Goal: Task Accomplishment & Management: Manage account settings

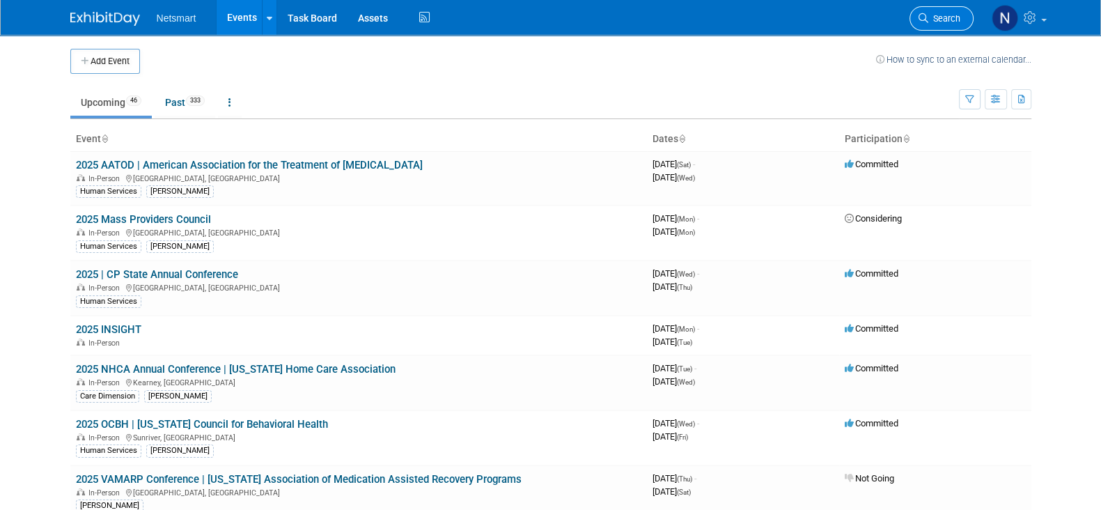
click at [956, 11] on link "Search" at bounding box center [941, 18] width 64 height 24
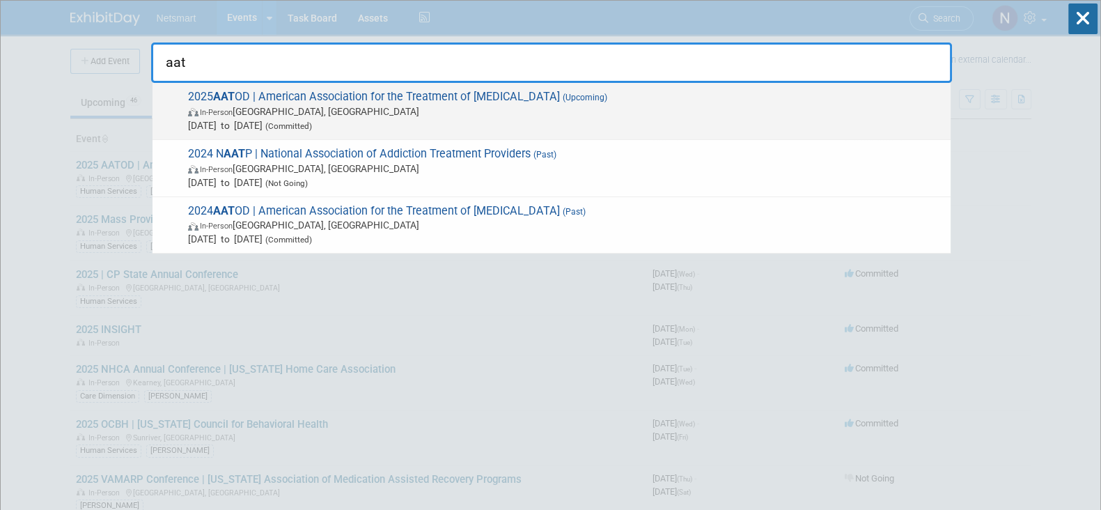
type input "aat"
click at [636, 99] on span "2025 AAT OD | American Association for the Treatment of Opioid Dependence (Upco…" at bounding box center [564, 111] width 760 height 42
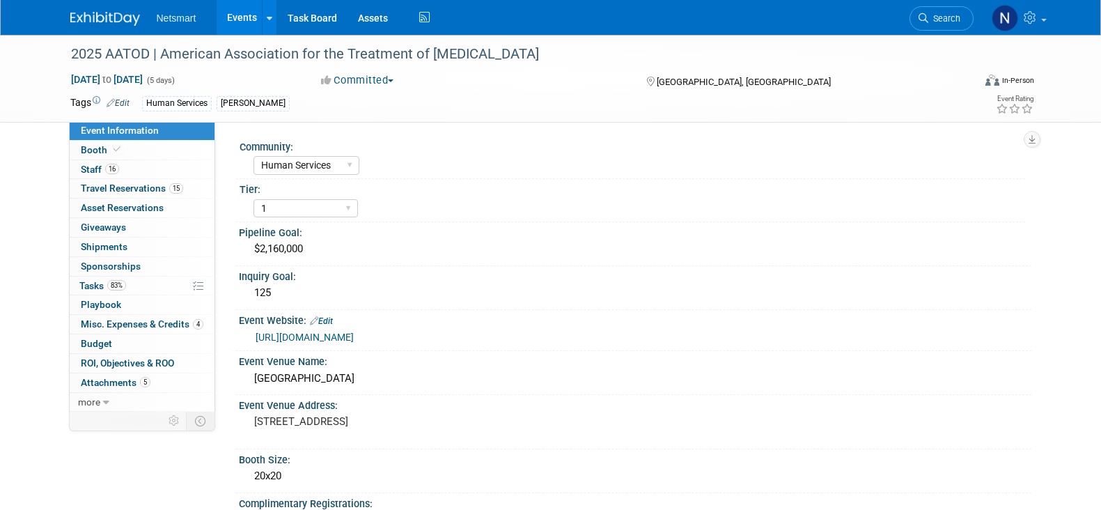
select select "Human Services"
select select "1"
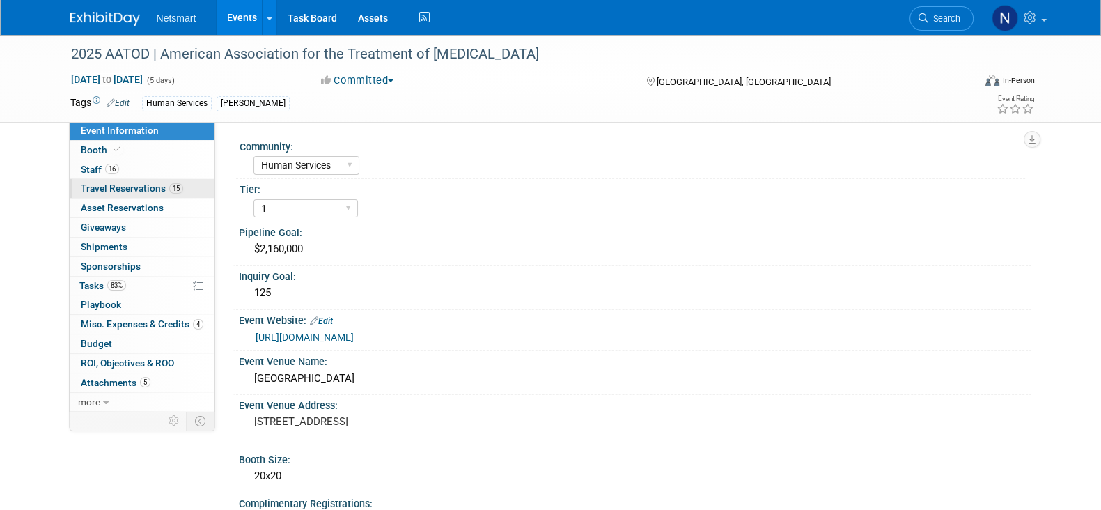
click at [112, 179] on link "15 Travel Reservations 15" at bounding box center [142, 188] width 145 height 19
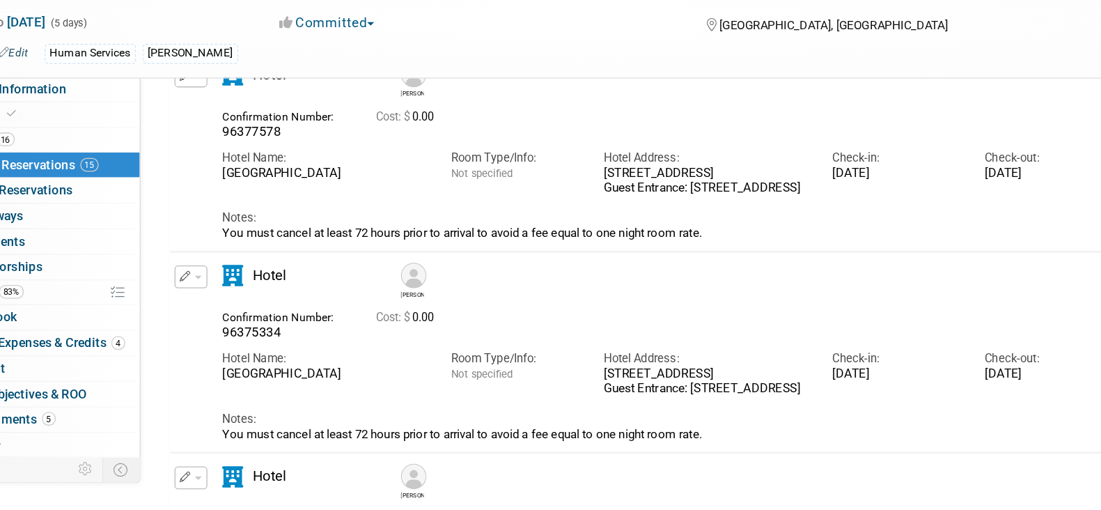
scroll to position [243, 0]
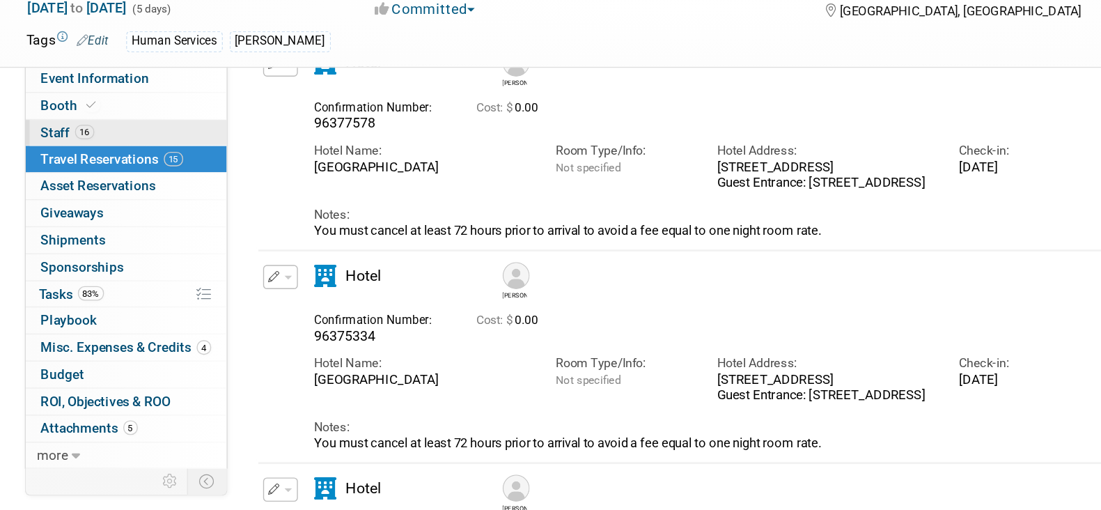
click at [111, 166] on span "16" at bounding box center [112, 169] width 14 height 10
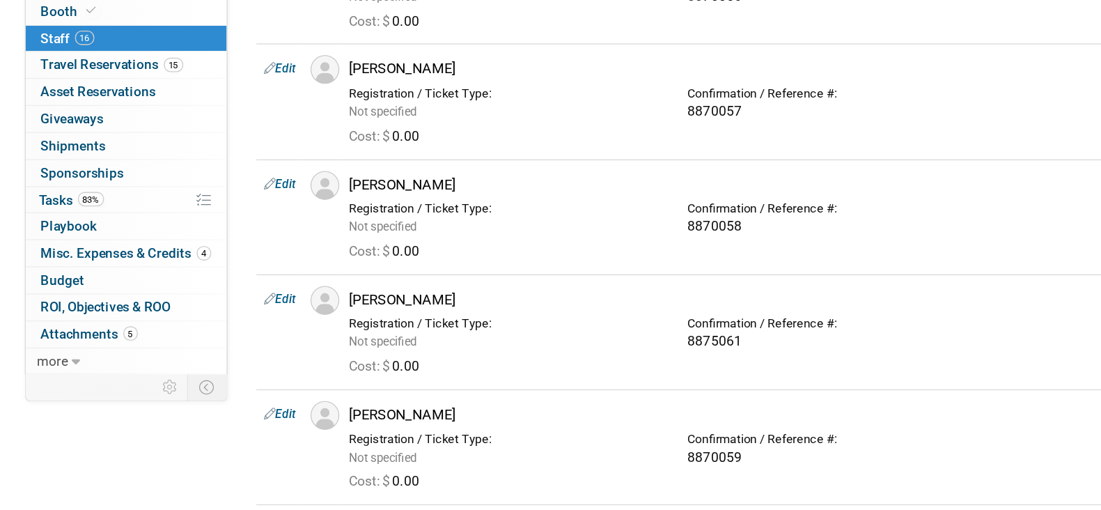
scroll to position [170, 0]
click at [160, 186] on span "Travel Reservations 15" at bounding box center [132, 187] width 102 height 11
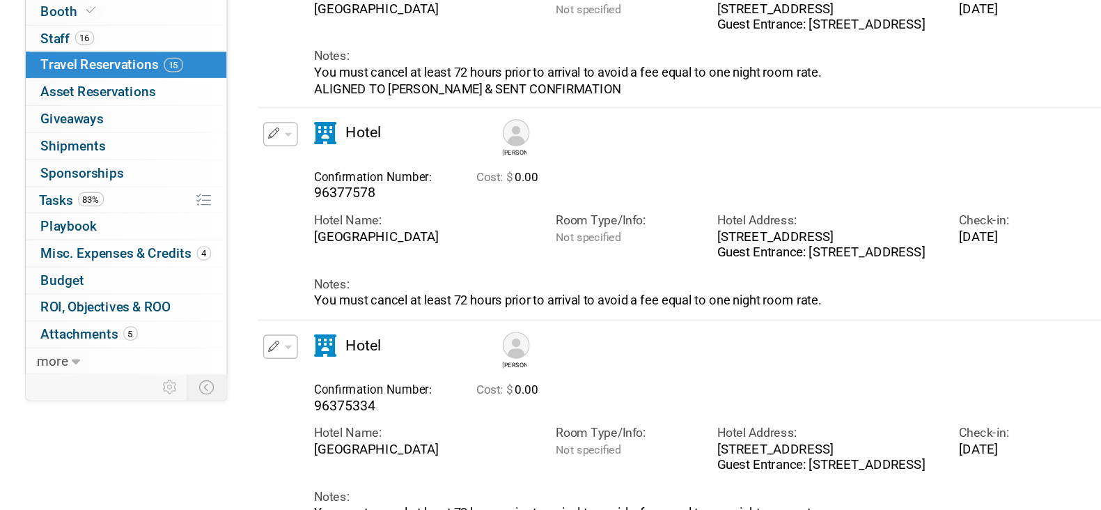
scroll to position [132, 0]
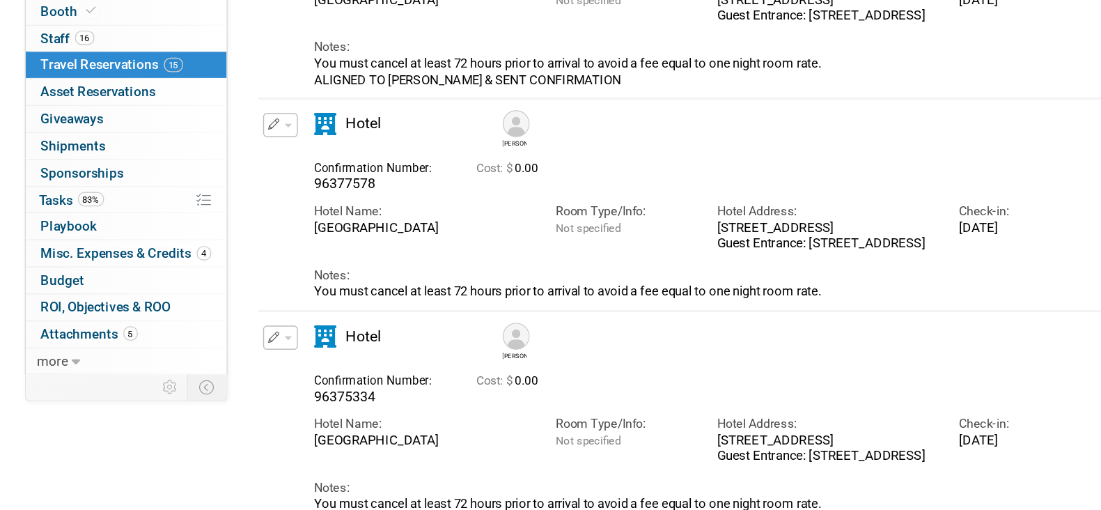
click at [169, 188] on span "15" at bounding box center [176, 188] width 14 height 10
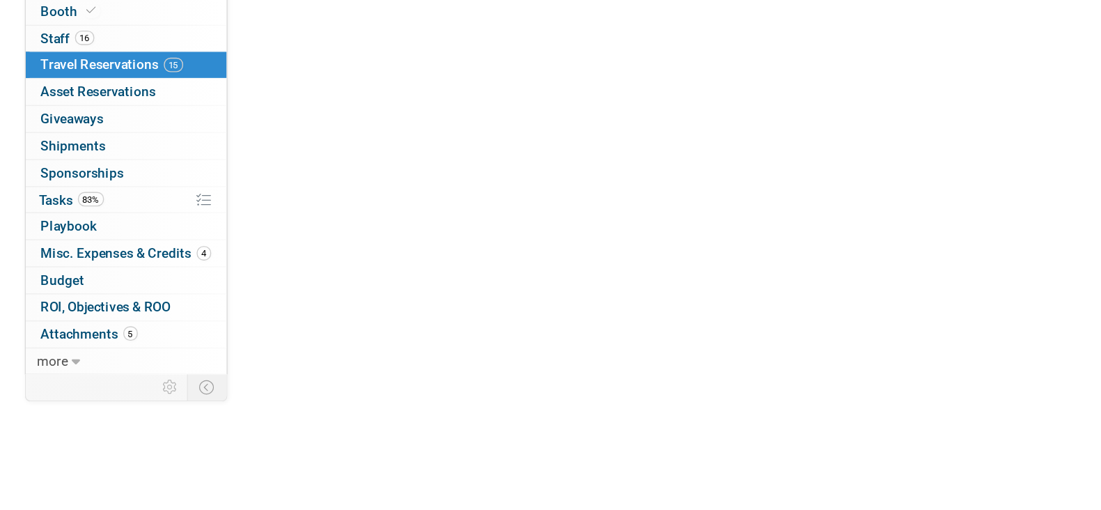
scroll to position [0, 0]
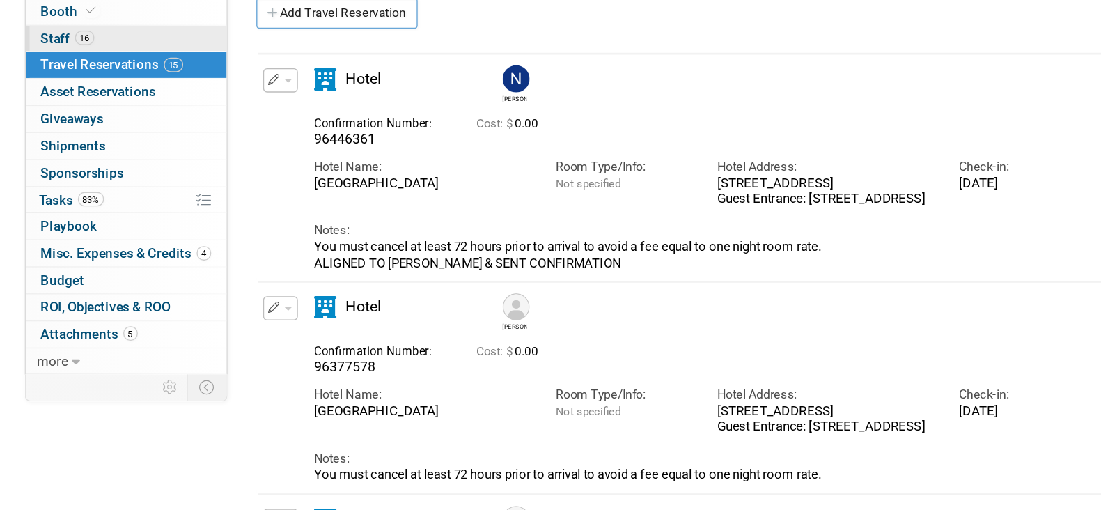
click at [133, 171] on link "16 Staff 16" at bounding box center [142, 169] width 145 height 19
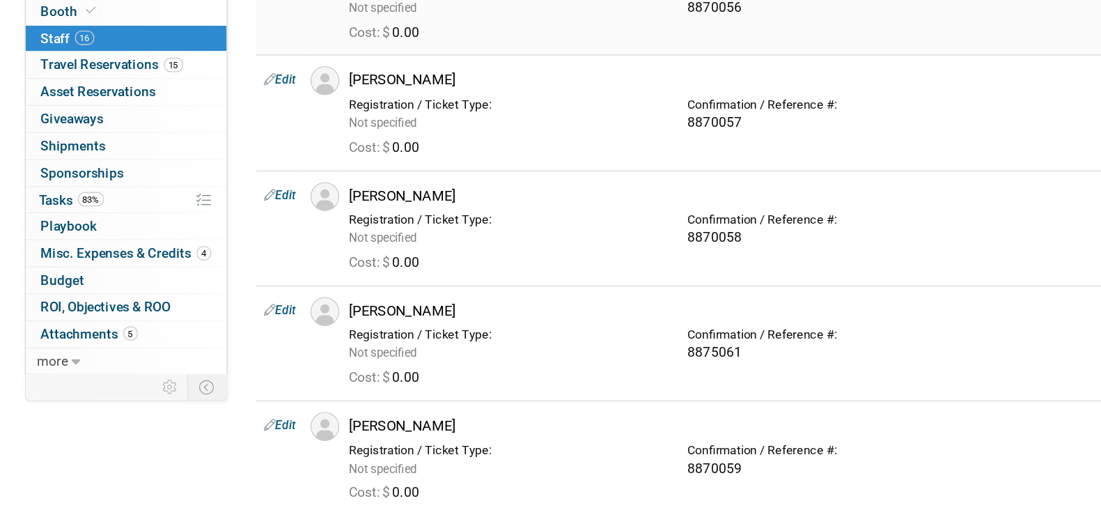
scroll to position [162, 0]
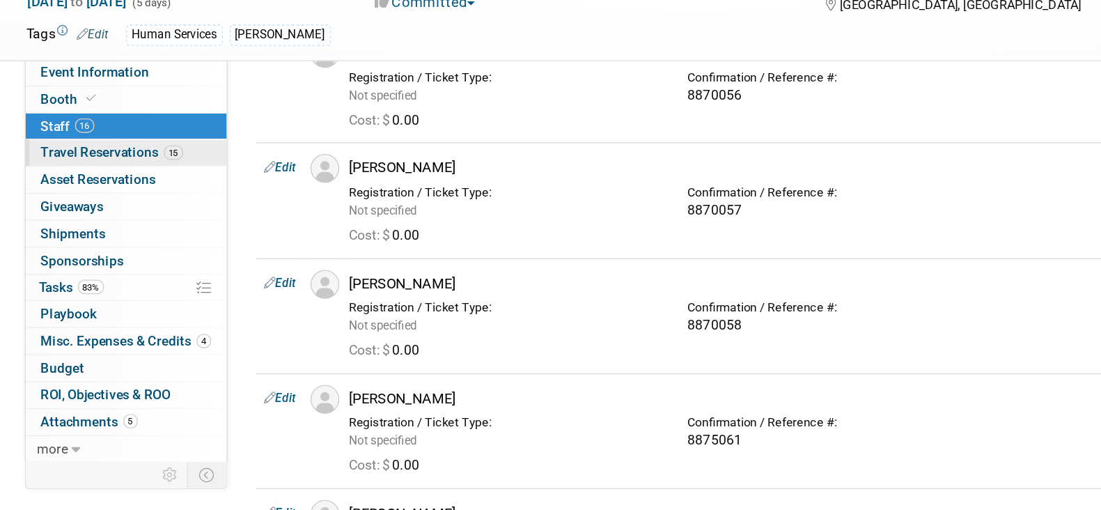
click at [159, 184] on span "Travel Reservations 15" at bounding box center [132, 187] width 102 height 11
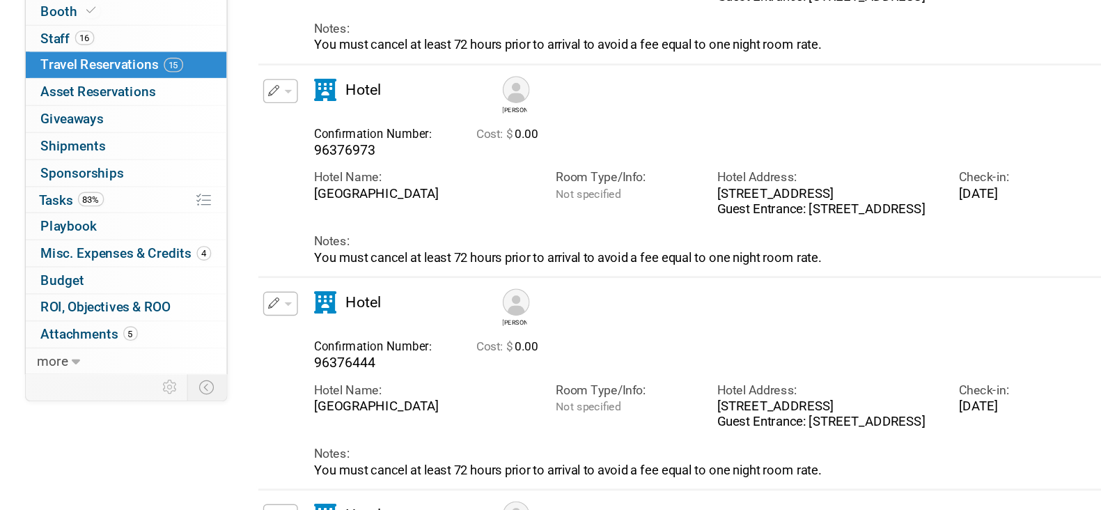
scroll to position [464, 0]
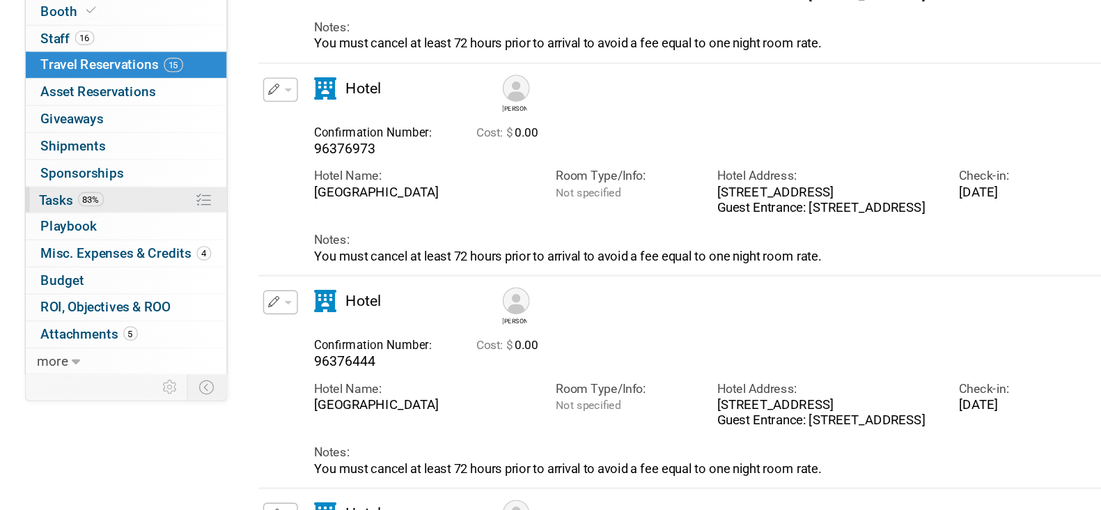
click at [146, 283] on link "83% Tasks 83%" at bounding box center [142, 285] width 145 height 19
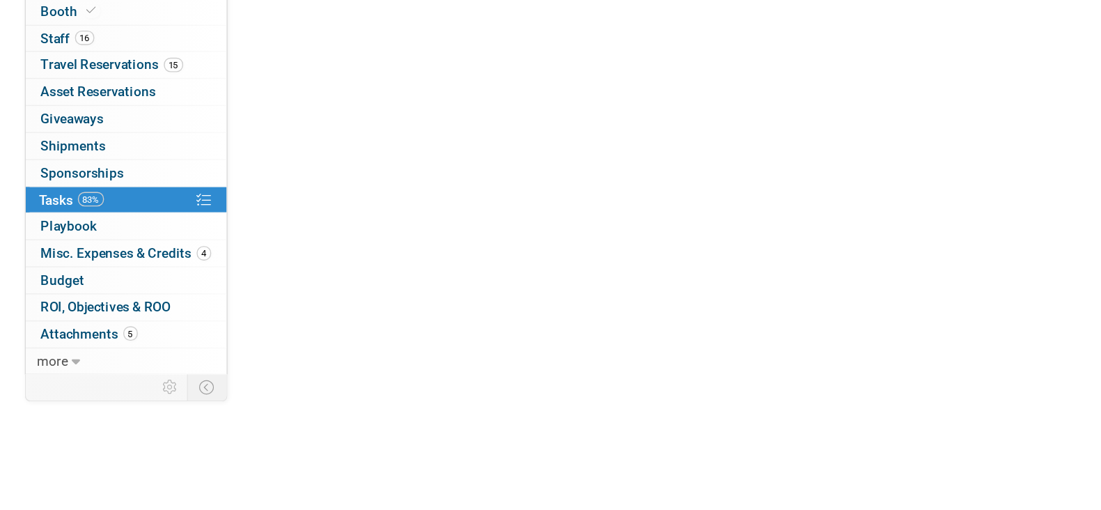
scroll to position [0, 0]
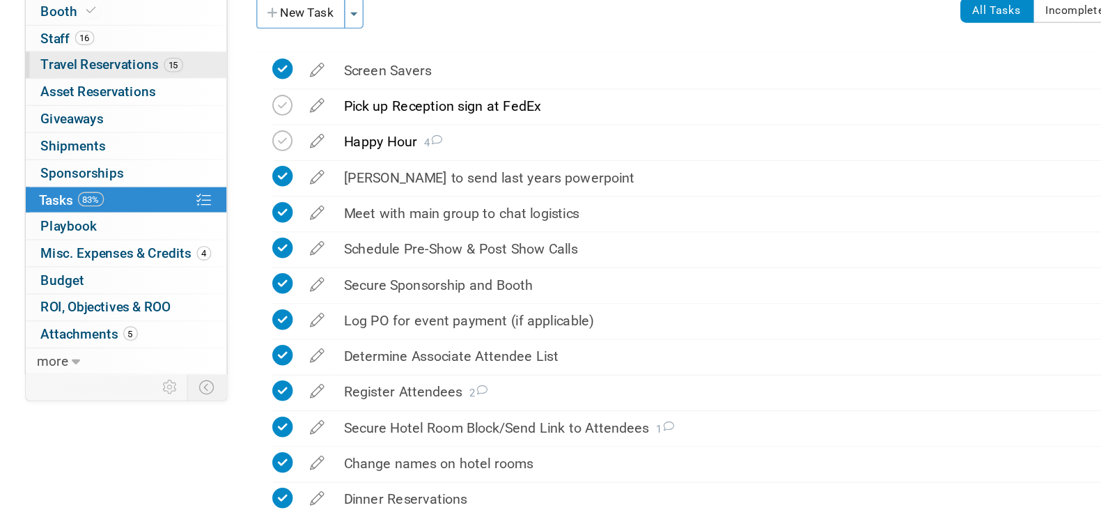
click at [147, 187] on span "Travel Reservations 15" at bounding box center [132, 187] width 102 height 11
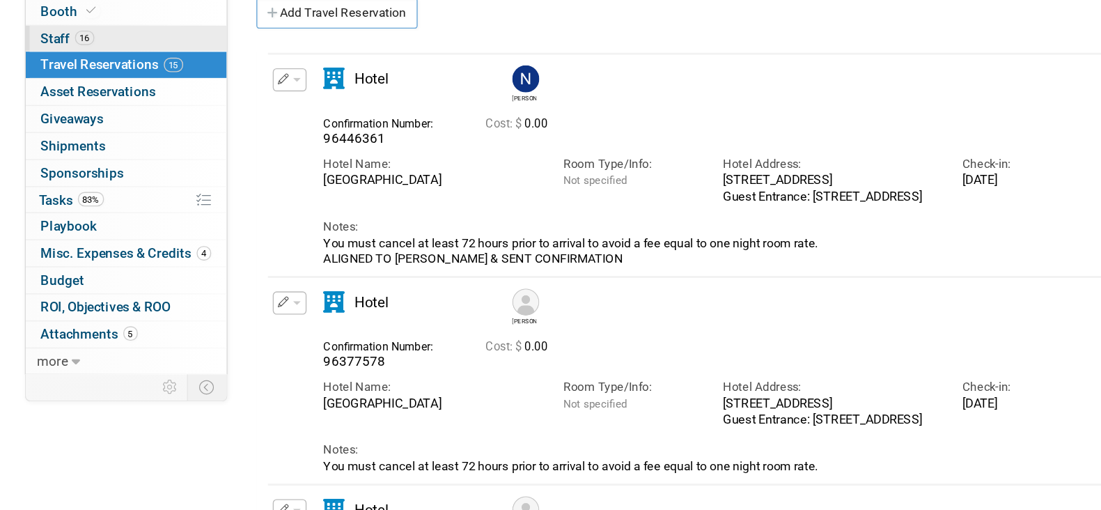
click at [115, 168] on span "16" at bounding box center [112, 169] width 14 height 10
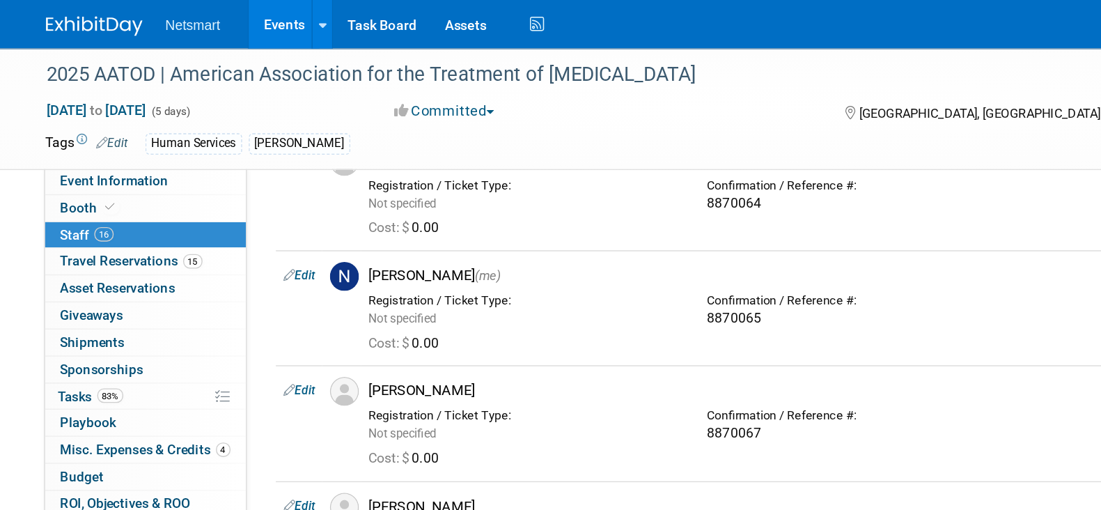
scroll to position [898, 0]
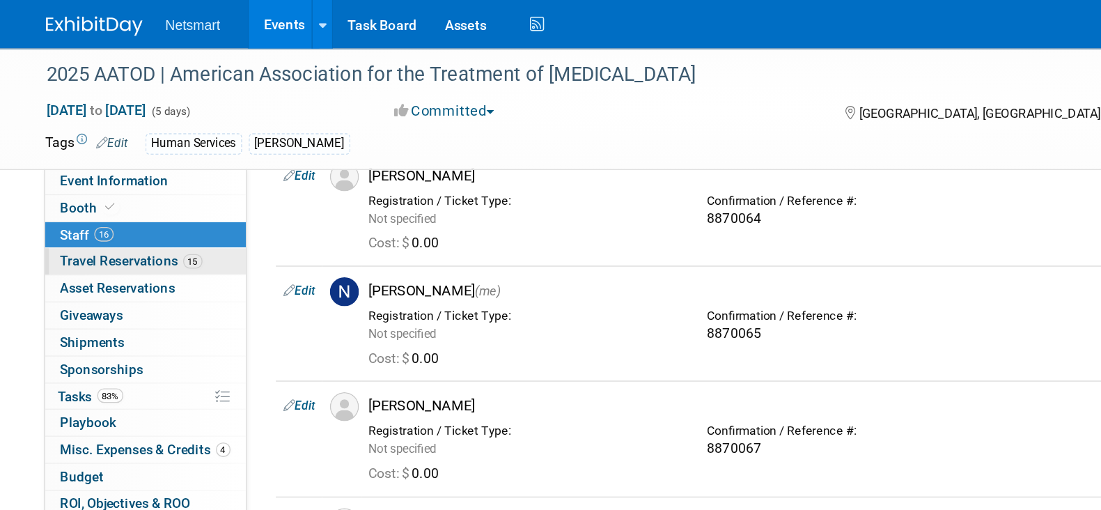
click at [155, 188] on span "Travel Reservations 15" at bounding box center [132, 187] width 102 height 11
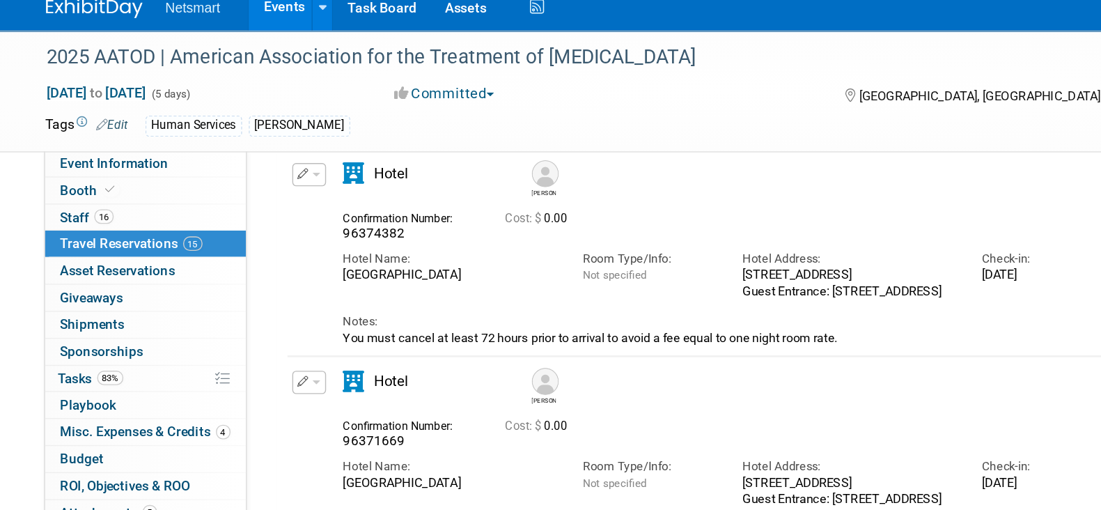
scroll to position [970, 0]
click at [256, 136] on icon "button" at bounding box center [256, 138] width 8 height 8
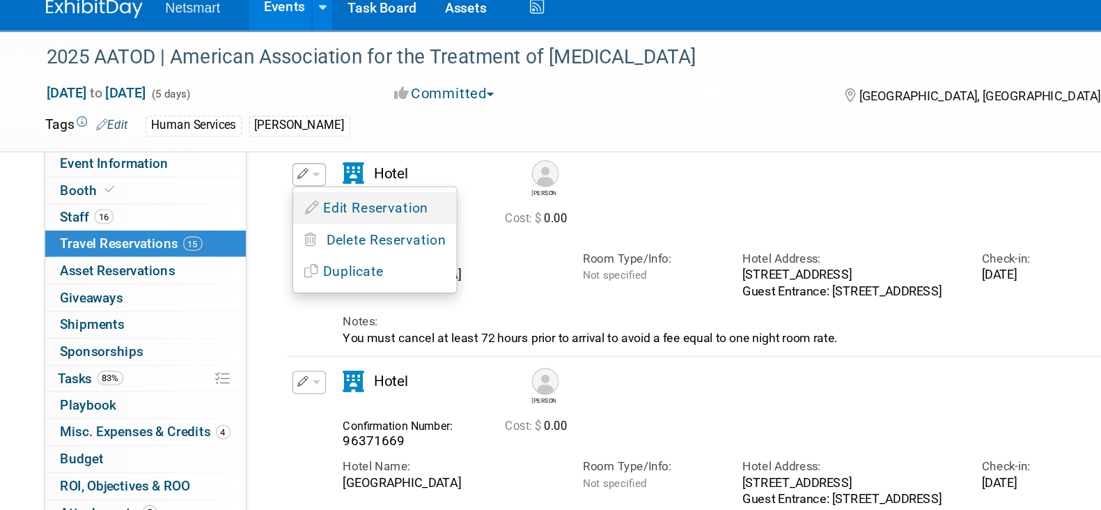
click at [283, 156] on button "Edit Reservation" at bounding box center [308, 162] width 118 height 20
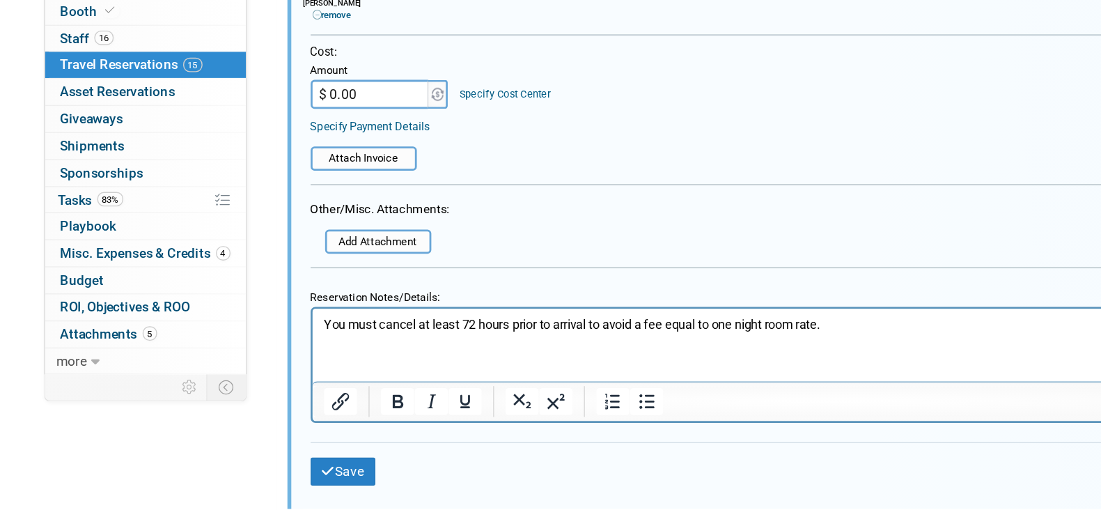
scroll to position [1400, 0]
click at [711, 314] on p "You must cancel at least 72 hours prior to arrival to avoid a fee equal to one …" at bounding box center [684, 319] width 729 height 13
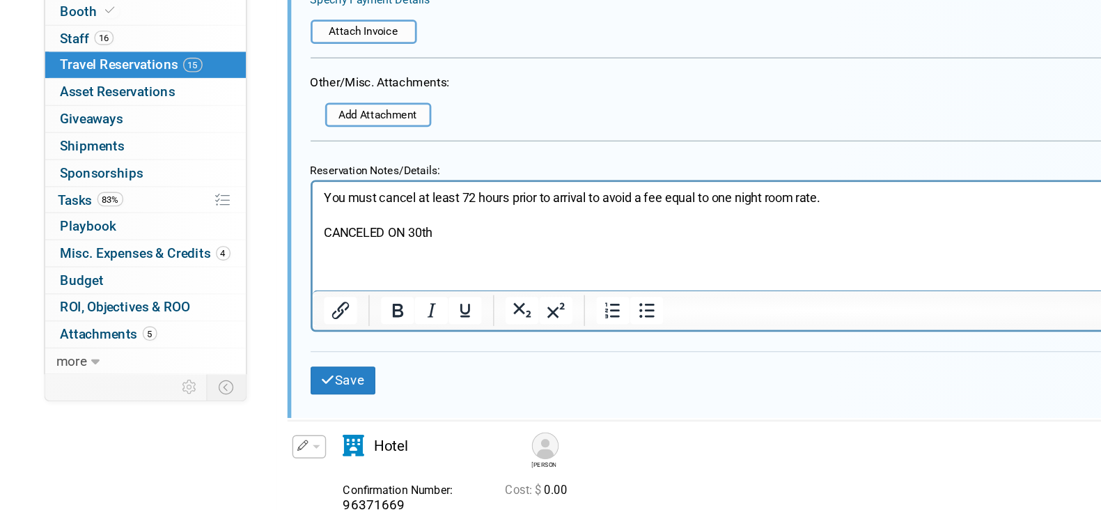
scroll to position [1498, 0]
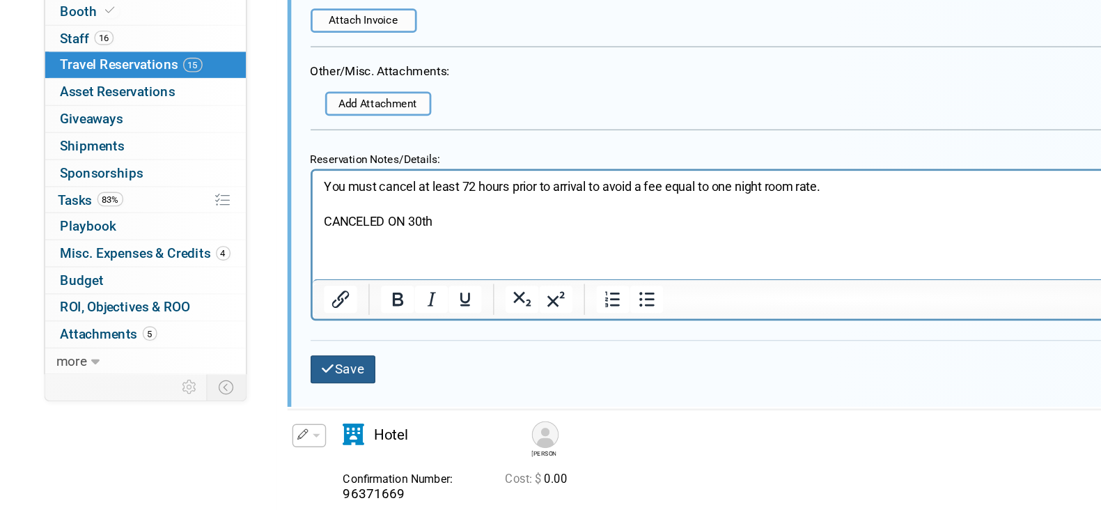
click at [291, 402] on button "Save" at bounding box center [284, 408] width 47 height 20
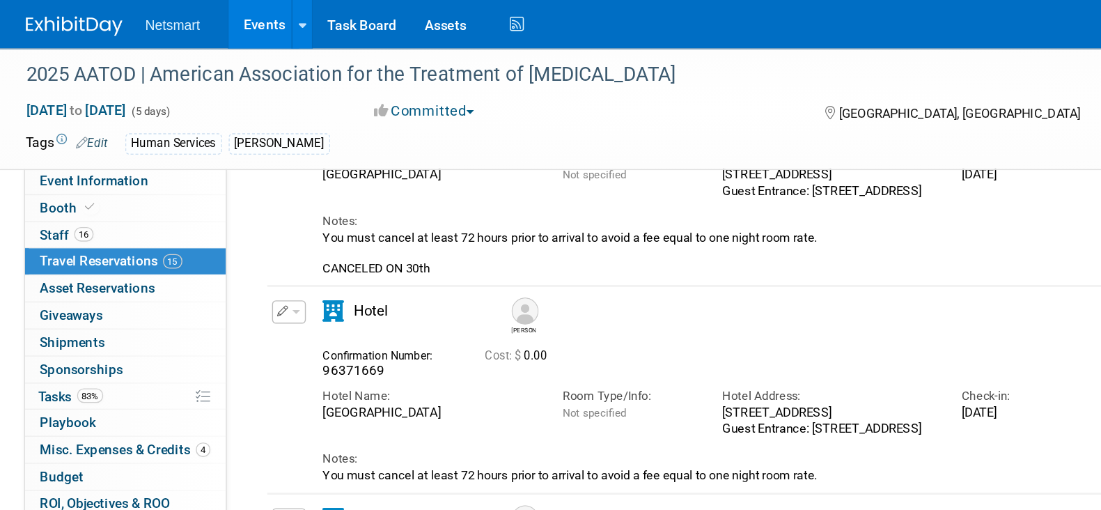
scroll to position [968, 0]
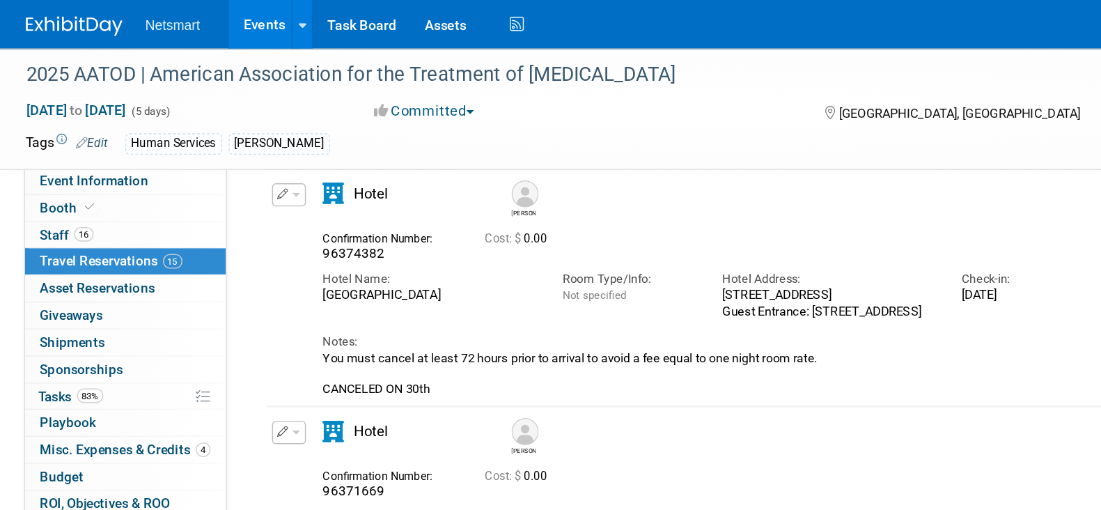
click at [313, 186] on span "96374382" at bounding box center [307, 182] width 45 height 11
copy span "96374382"
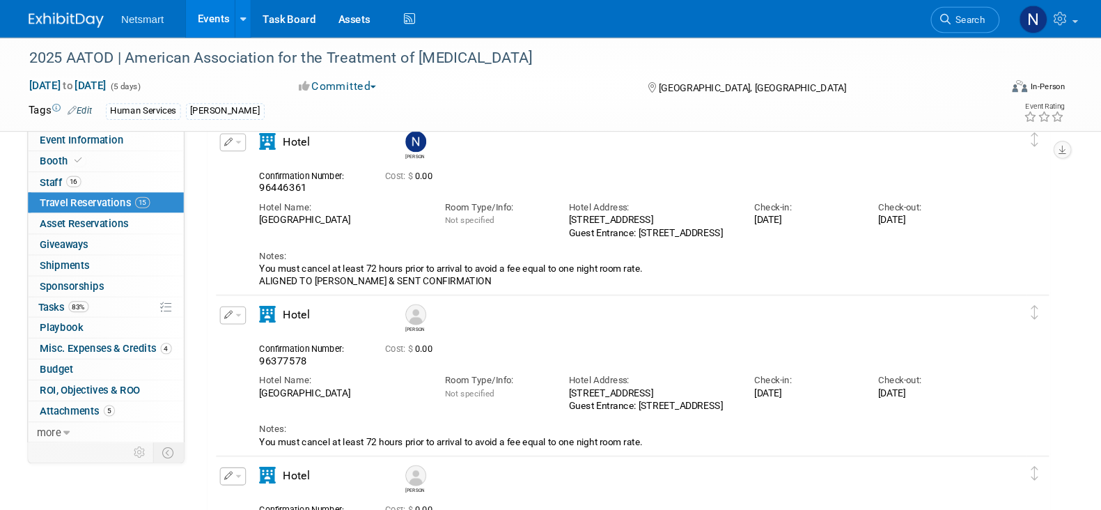
scroll to position [0, 0]
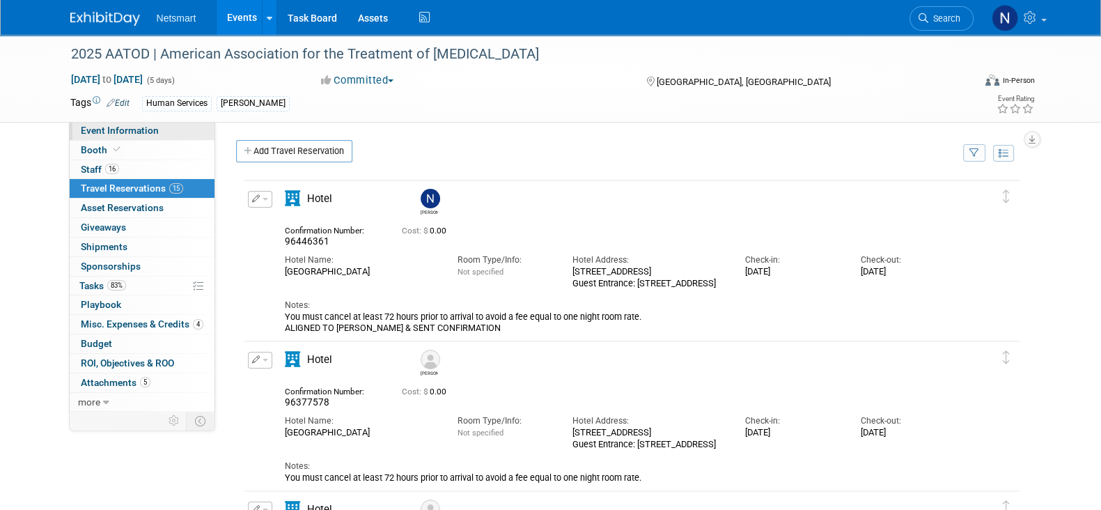
click at [164, 134] on link "Event Information" at bounding box center [142, 130] width 145 height 19
select select "Human Services"
select select "1"
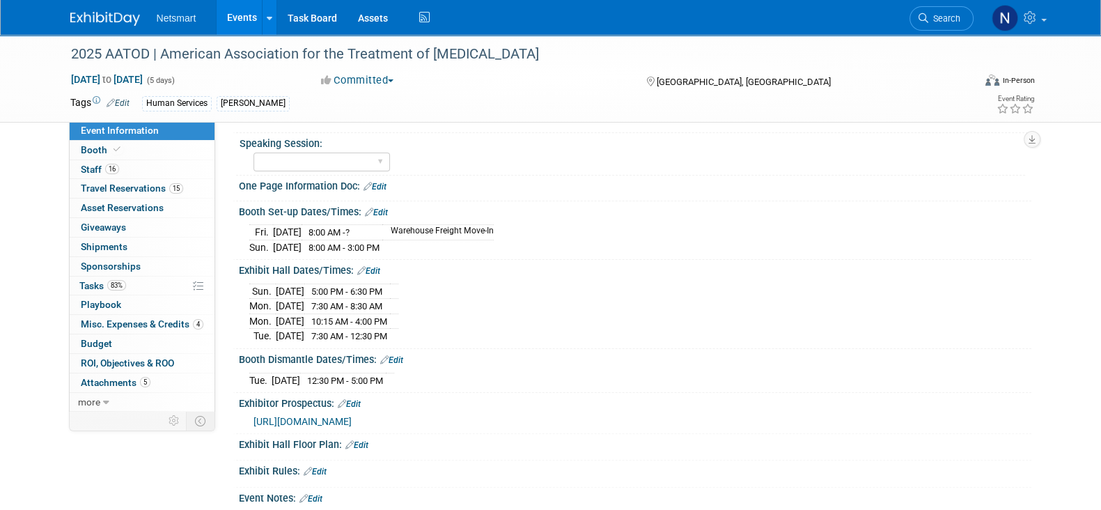
scroll to position [405, 0]
drag, startPoint x: 246, startPoint y: 240, endPoint x: 400, endPoint y: 238, distance: 153.9
click at [400, 238] on div "[DATE] 8:00 AM - ? Warehouse Freight Move-In [DATE] 8:00 AM - 3:00 PM" at bounding box center [635, 236] width 792 height 38
click at [449, 260] on div "Exhibit Hall Dates/Times: Edit" at bounding box center [635, 268] width 792 height 18
click at [164, 187] on span "Travel Reservations 15" at bounding box center [132, 187] width 102 height 11
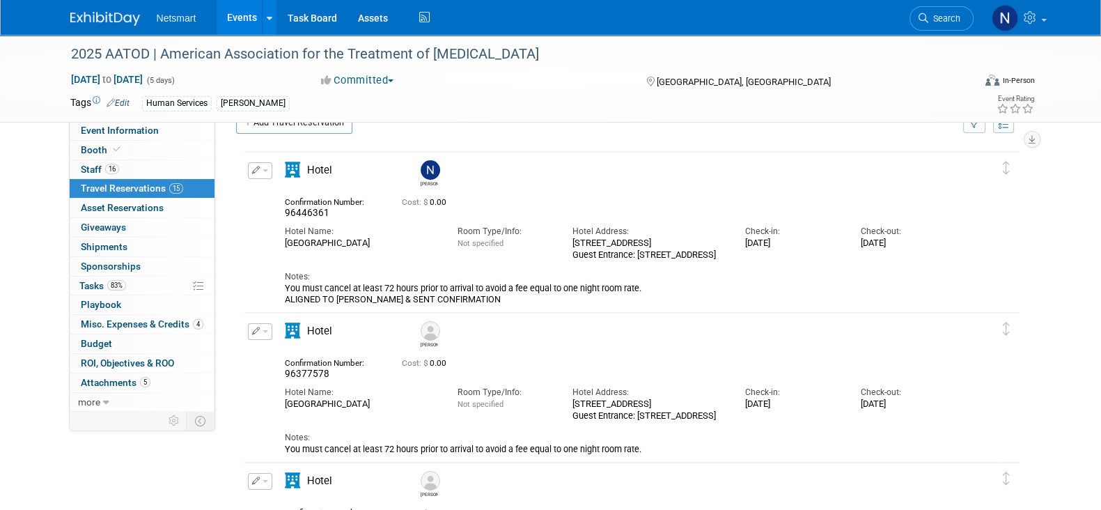
scroll to position [29, 0]
